Goal: Task Accomplishment & Management: Manage account settings

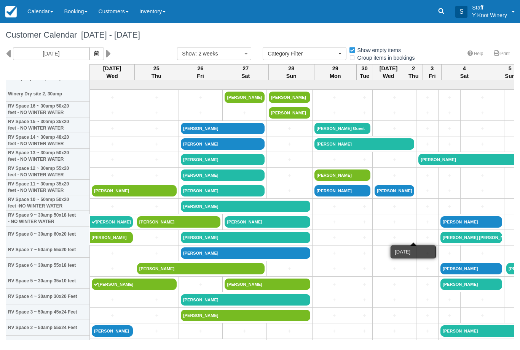
select select
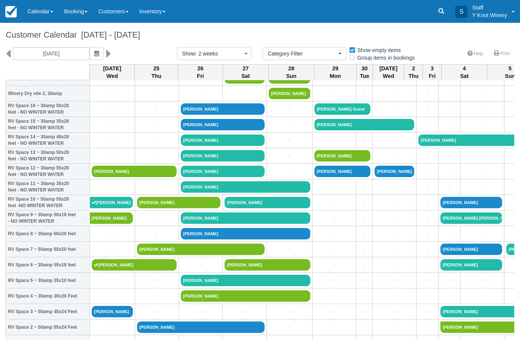
click at [105, 318] on link "[PERSON_NAME]" at bounding box center [112, 311] width 41 height 11
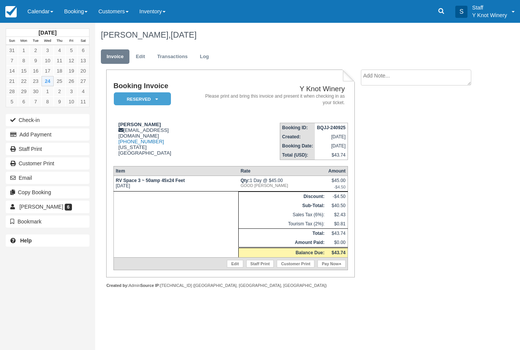
click at [21, 114] on button "Check-in" at bounding box center [48, 120] width 84 height 12
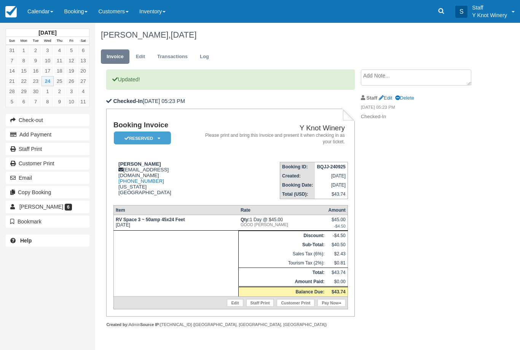
click at [42, 11] on link "Calendar" at bounding box center [40, 11] width 37 height 23
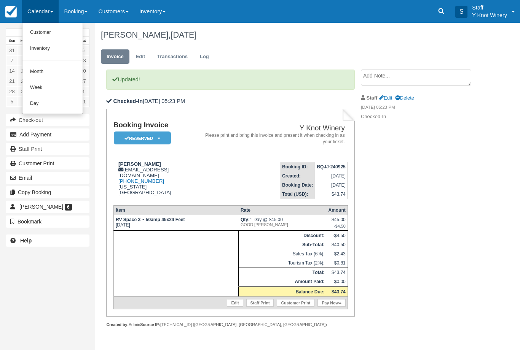
click at [37, 32] on link "Customer" at bounding box center [52, 33] width 60 height 16
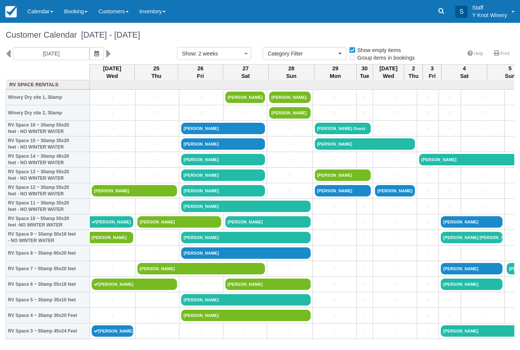
select select
click at [100, 164] on link "+" at bounding box center [112, 160] width 41 height 8
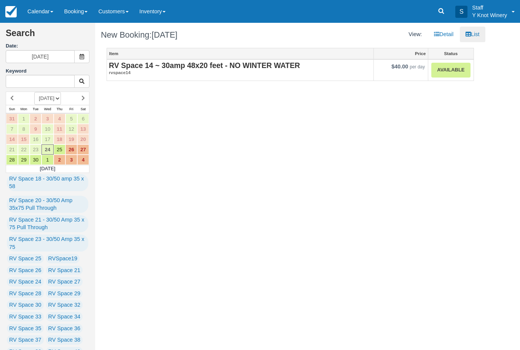
click at [127, 67] on strong "RV Space 14 ~ 30amp 48x20 feet - NO WINTER WATER" at bounding box center [204, 65] width 191 height 8
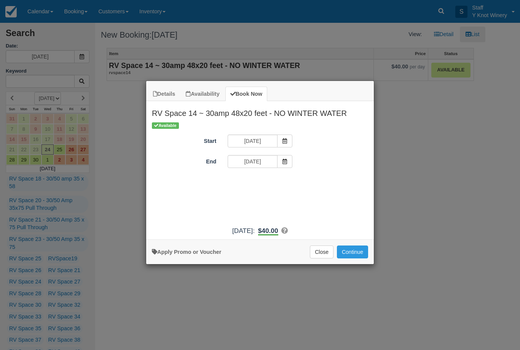
click at [347, 259] on button "Continue" at bounding box center [352, 252] width 31 height 13
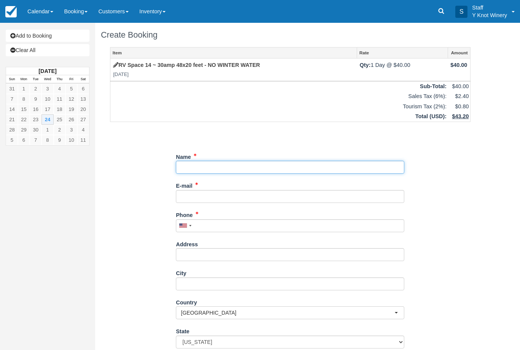
click at [190, 169] on input "Name" at bounding box center [290, 167] width 228 height 13
click at [196, 165] on input "Name" at bounding box center [290, 167] width 228 height 13
type input "Jane Unrine"
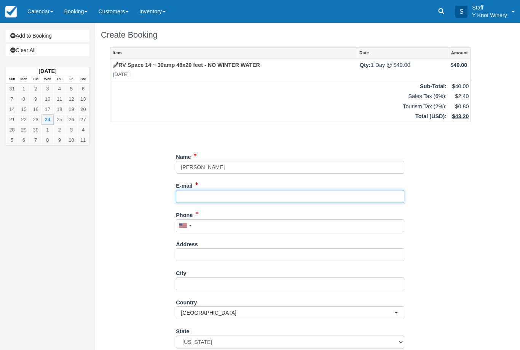
click at [190, 190] on input "E-mail" at bounding box center [290, 196] width 228 height 13
type input "jmunrein@hotmail.com"
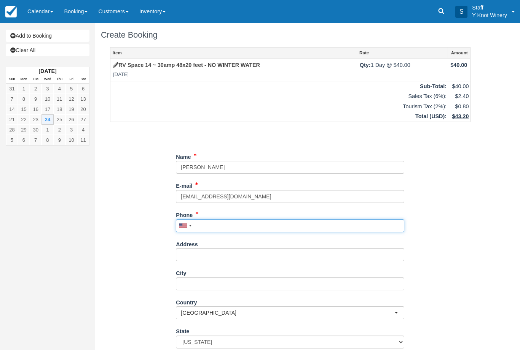
click at [208, 229] on input "Phone" at bounding box center [290, 226] width 228 height 13
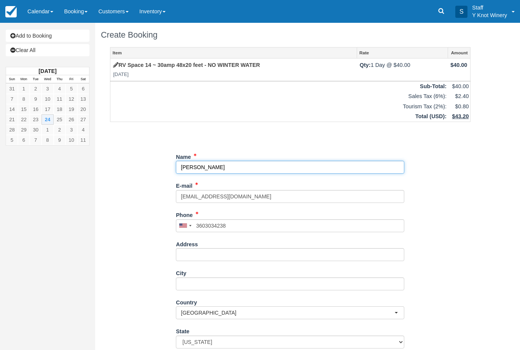
click at [211, 165] on input "Name" at bounding box center [290, 167] width 228 height 13
type input "(360) 303-4238"
type input "Jane Unrein"
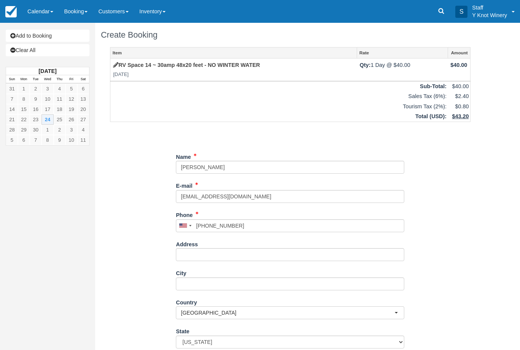
click at [121, 216] on div "Item Rate Amount RV Space 14 ~ 30amp 48x20 feet - NO WINTER WATER Wed Sep 24, 2…" at bounding box center [290, 233] width 379 height 373
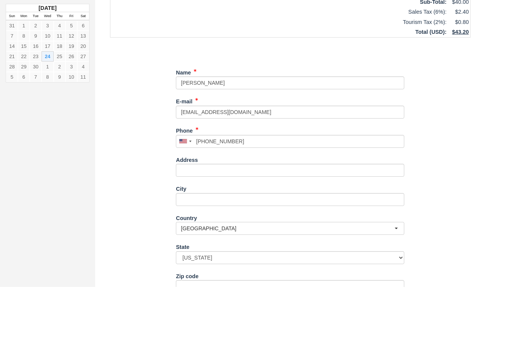
scroll to position [61, 0]
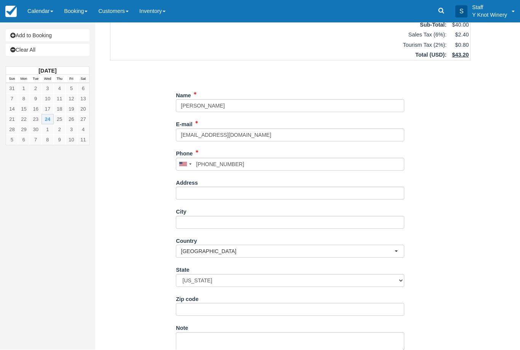
type input "+13603034238"
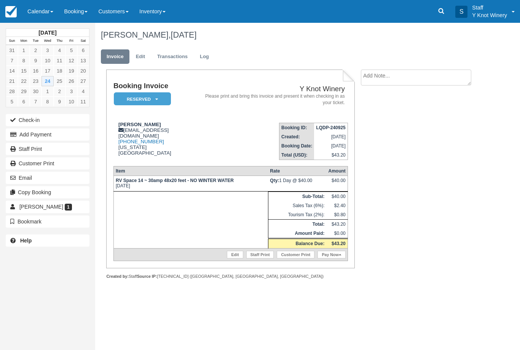
click at [337, 259] on link "Pay Now" at bounding box center [331, 255] width 28 height 8
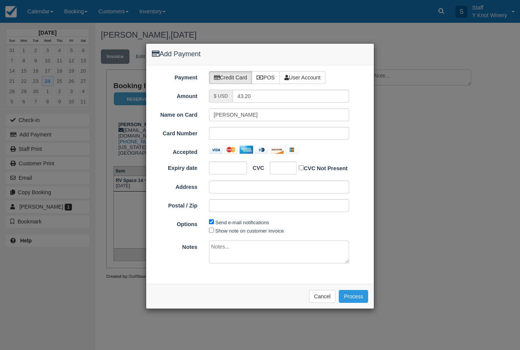
click at [322, 294] on button "Cancel" at bounding box center [322, 296] width 27 height 13
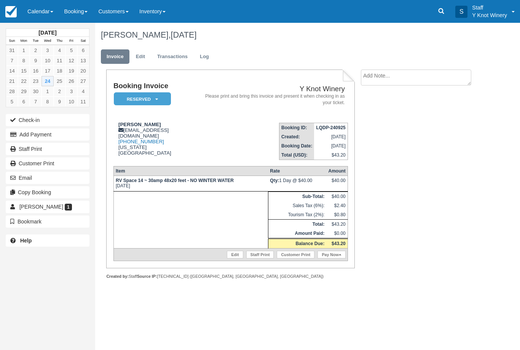
click at [144, 52] on link "Edit" at bounding box center [140, 56] width 21 height 15
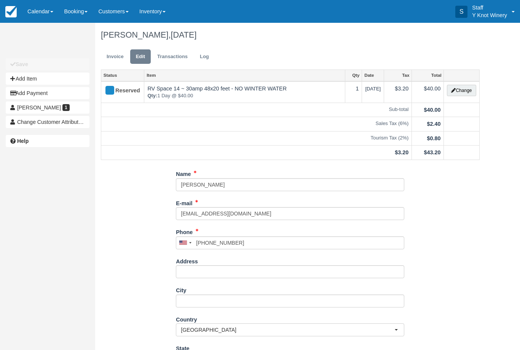
click at [459, 95] on button "Change" at bounding box center [461, 90] width 29 height 11
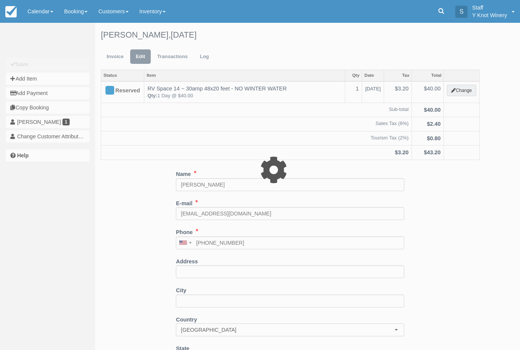
type input "40.00"
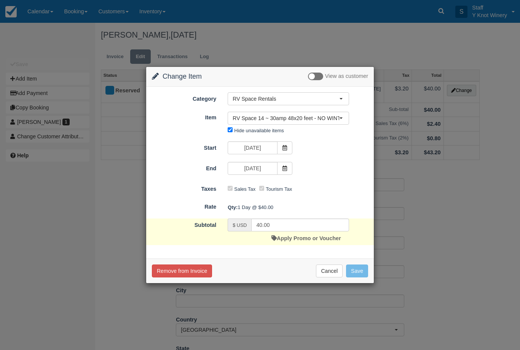
click at [285, 241] on link "Apply Promo or Voucher" at bounding box center [305, 238] width 69 height 6
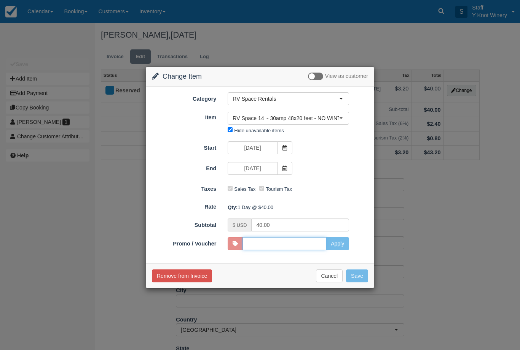
click at [253, 241] on input "Promo / Voucher" at bounding box center [284, 243] width 84 height 13
type input "GSAM"
click at [345, 245] on button "Apply" at bounding box center [337, 243] width 23 height 13
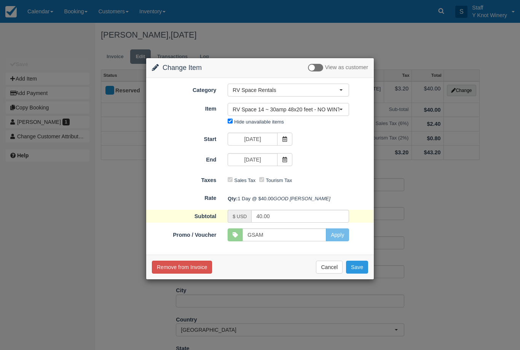
click at [361, 274] on button "Save" at bounding box center [357, 267] width 22 height 13
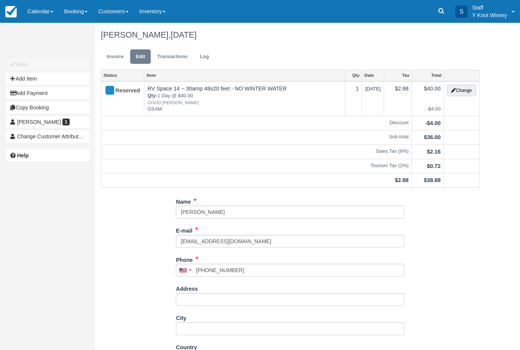
click at [115, 56] on link "Invoice" at bounding box center [115, 56] width 29 height 15
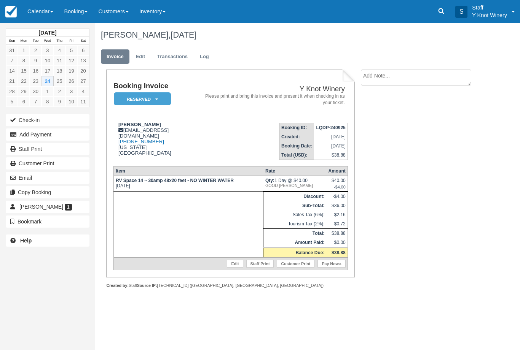
click at [328, 268] on link "Pay Now" at bounding box center [331, 264] width 28 height 8
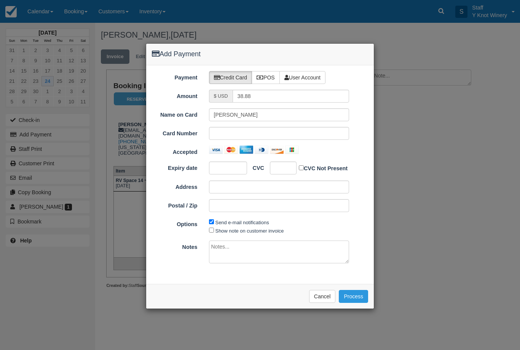
click at [286, 127] on div at bounding box center [279, 133] width 140 height 13
click at [354, 291] on button "Process" at bounding box center [353, 296] width 29 height 13
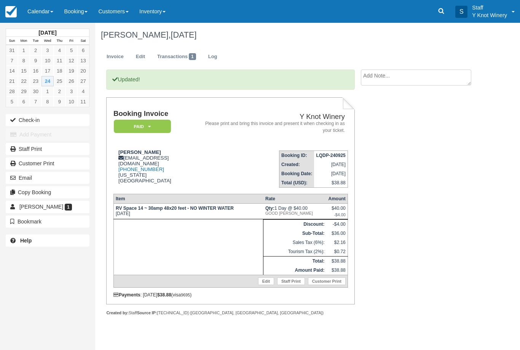
click at [25, 119] on button "Check-in" at bounding box center [48, 120] width 84 height 12
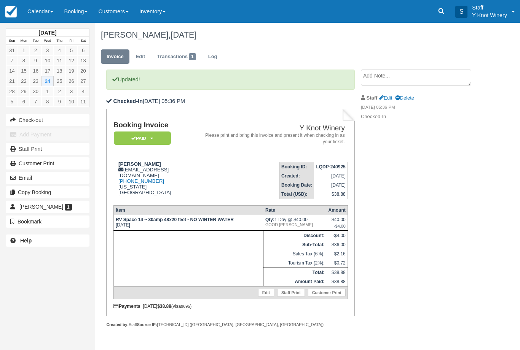
click at [41, 6] on link "Calendar" at bounding box center [40, 11] width 37 height 23
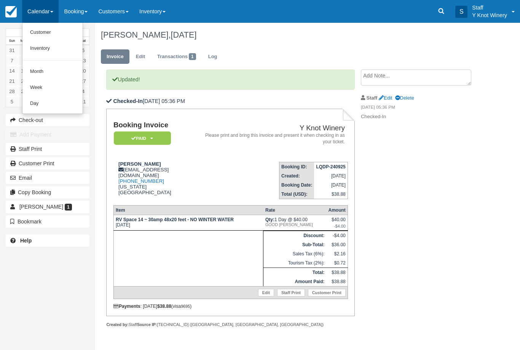
click at [66, 30] on link "Customer" at bounding box center [52, 33] width 60 height 16
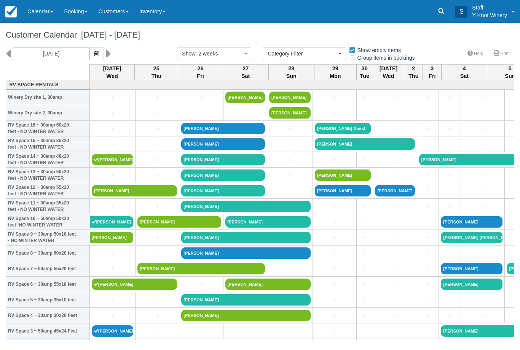
select select
click at [110, 148] on link "+" at bounding box center [112, 144] width 41 height 8
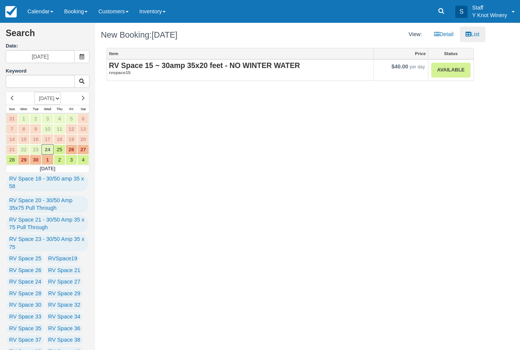
click at [229, 65] on strong "RV Space 15 ~ 30amp 35x20 feet - NO WINTER WATER" at bounding box center [204, 65] width 191 height 8
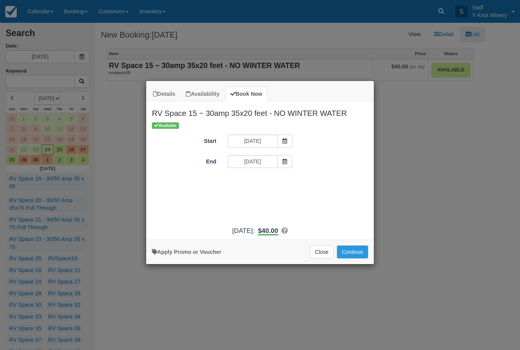
click at [358, 256] on button "Continue" at bounding box center [352, 252] width 31 height 13
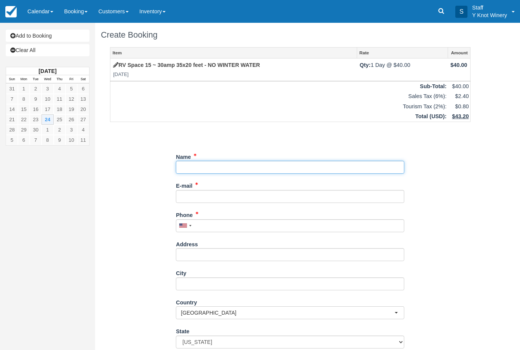
click at [202, 164] on input "Name" at bounding box center [290, 167] width 228 height 13
type input "[PERSON_NAME]"
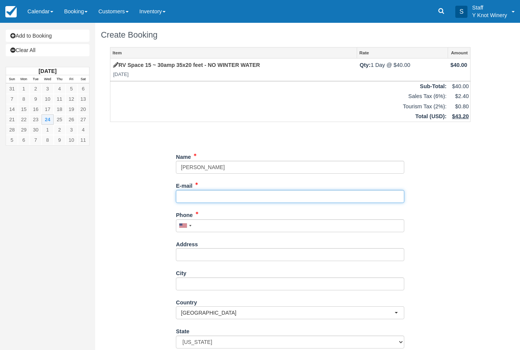
click at [206, 190] on input "E-mail" at bounding box center [290, 196] width 228 height 13
type input "[PERSON_NAME][EMAIL_ADDRESS][PERSON_NAME][DOMAIN_NAME]"
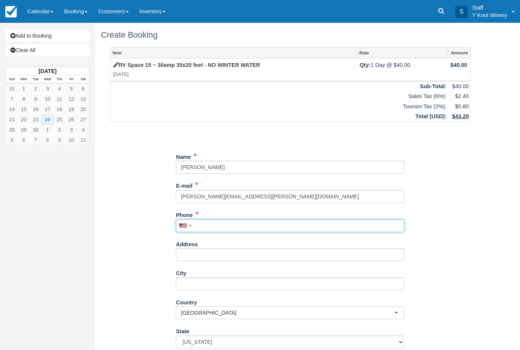
click at [200, 224] on input "Phone" at bounding box center [290, 226] width 228 height 13
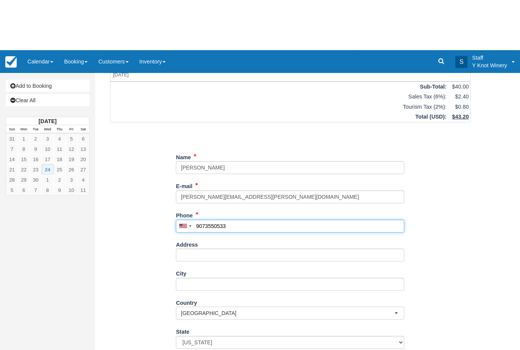
scroll to position [50, 0]
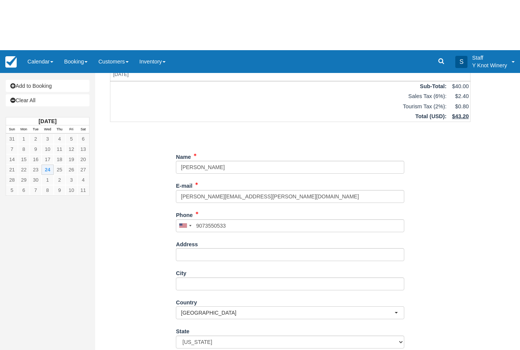
type input "+19073550533"
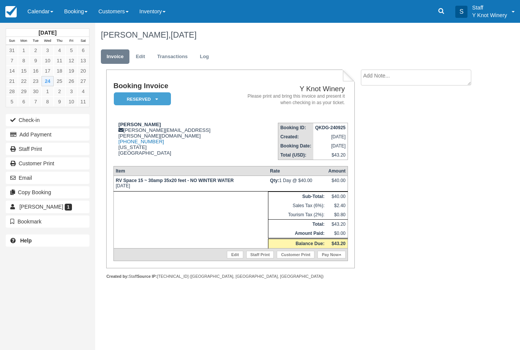
click at [62, 116] on button "Check-in" at bounding box center [48, 120] width 84 height 12
